Goal: Check status

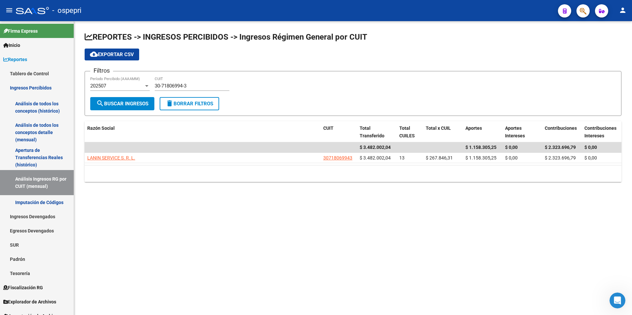
click at [196, 86] on input "30-71806994-3" at bounding box center [192, 86] width 75 height 6
drag, startPoint x: 0, startPoint y: 0, endPoint x: 196, endPoint y: 86, distance: 213.6
click at [196, 86] on input "30-71806994-3" at bounding box center [192, 86] width 75 height 6
paste input "20-23494041-5"
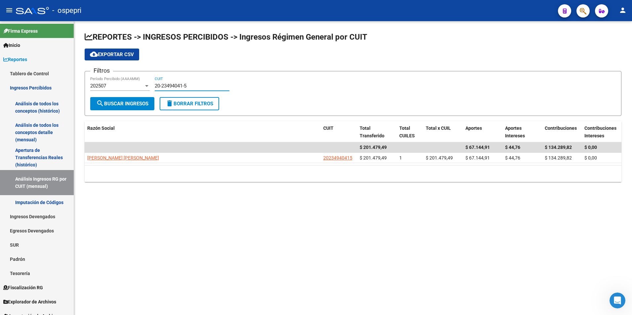
type input "20-23494041-5"
click at [128, 81] on div "202507 Período Percibido (AAAAMM)" at bounding box center [119, 84] width 59 height 14
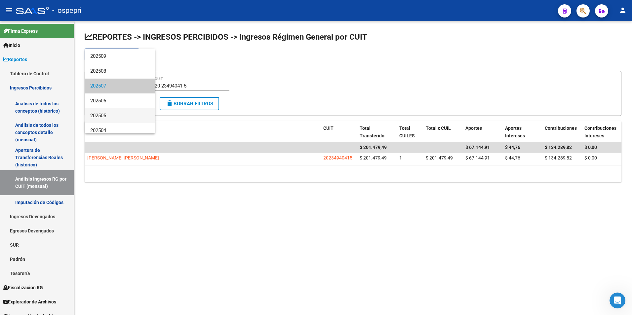
click at [110, 110] on span "202505" at bounding box center [119, 115] width 59 height 15
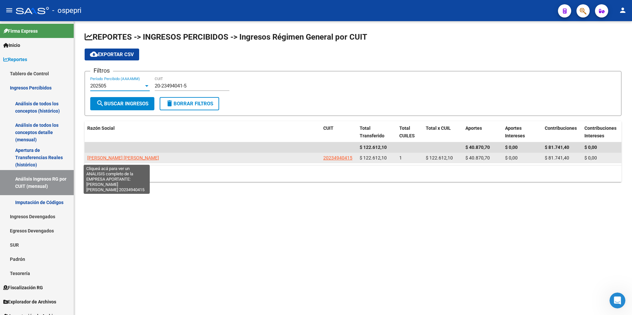
click at [137, 160] on span "[PERSON_NAME] [PERSON_NAME]" at bounding box center [123, 157] width 72 height 5
type textarea "20234940415"
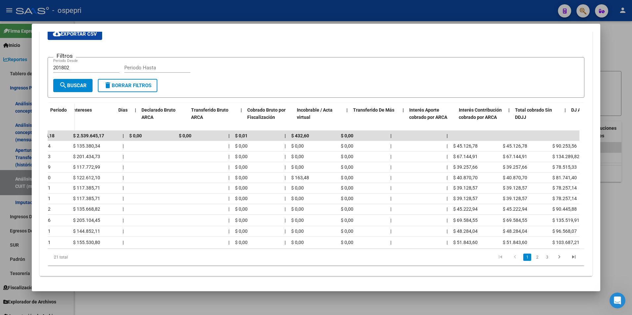
scroll to position [0, 285]
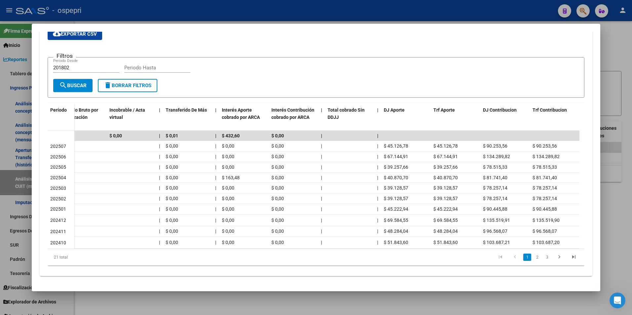
click at [603, 177] on div at bounding box center [316, 157] width 632 height 315
